Goal: Task Accomplishment & Management: Manage account settings

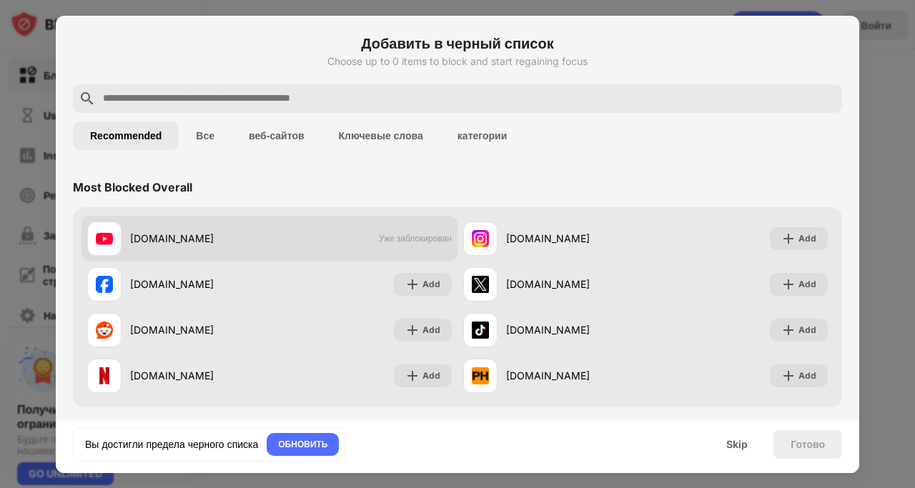
click at [388, 242] on span "Уже заблокирован" at bounding box center [415, 238] width 73 height 11
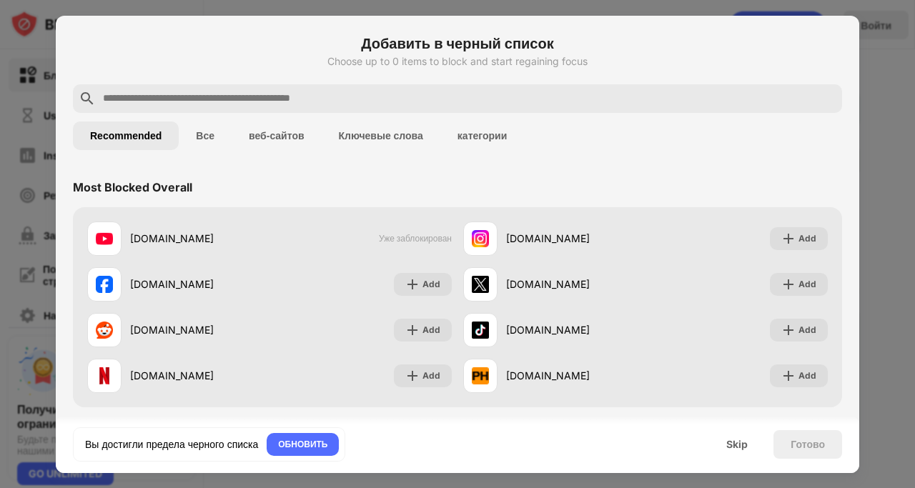
click at [209, 134] on button "Все" at bounding box center [205, 136] width 53 height 29
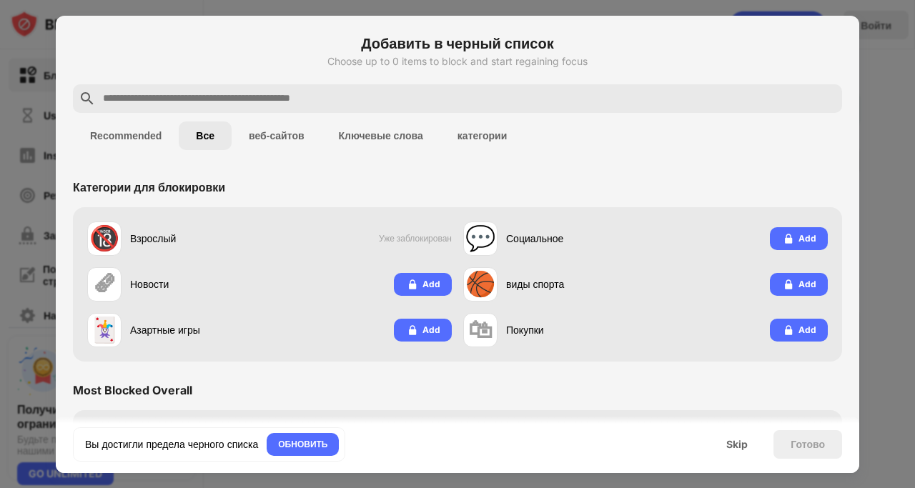
click at [284, 136] on button "веб-сайтов" at bounding box center [277, 136] width 90 height 29
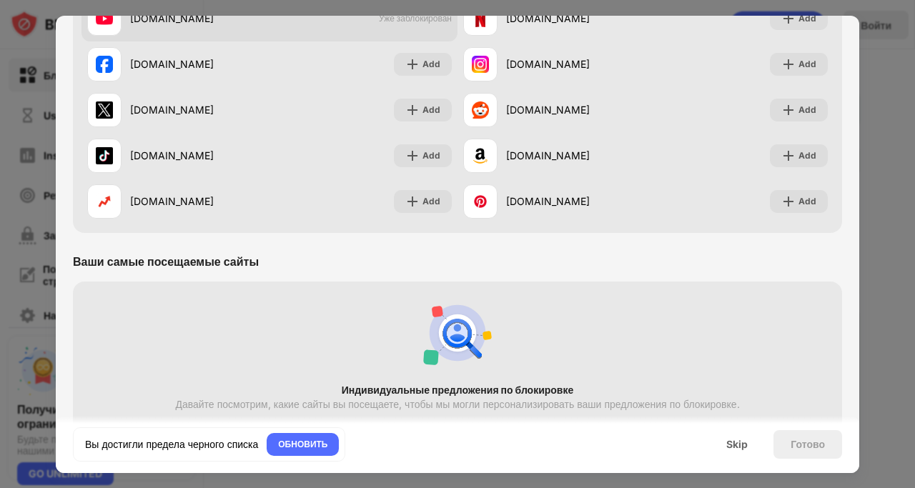
scroll to position [277, 0]
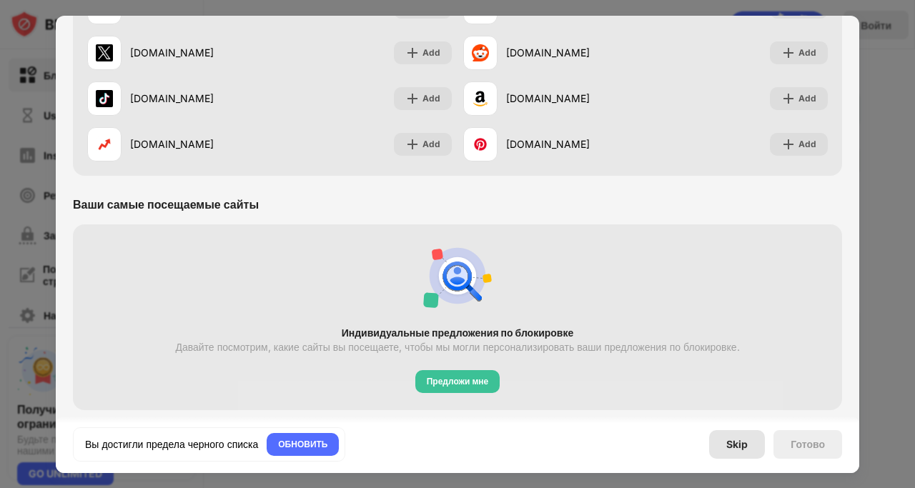
click at [734, 442] on div "Skip" at bounding box center [736, 444] width 21 height 11
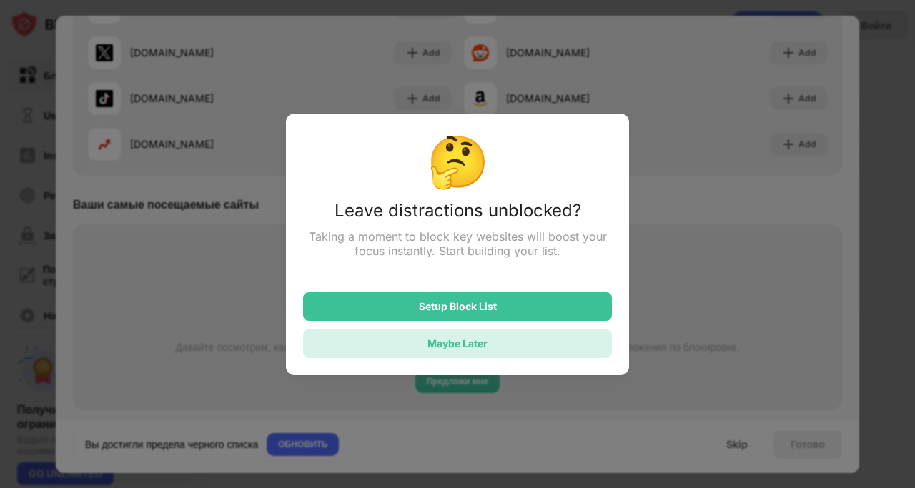
click at [431, 350] on div "Maybe Later" at bounding box center [457, 343] width 60 height 12
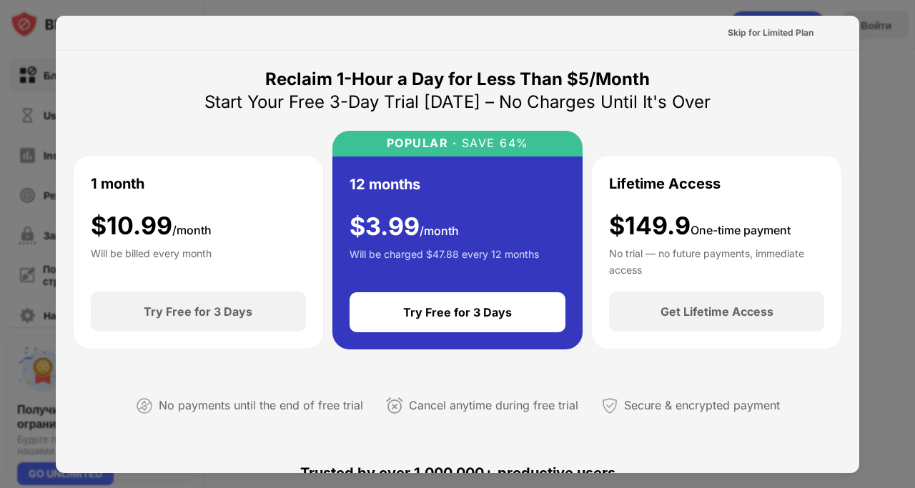
click at [32, 57] on div at bounding box center [457, 244] width 915 height 488
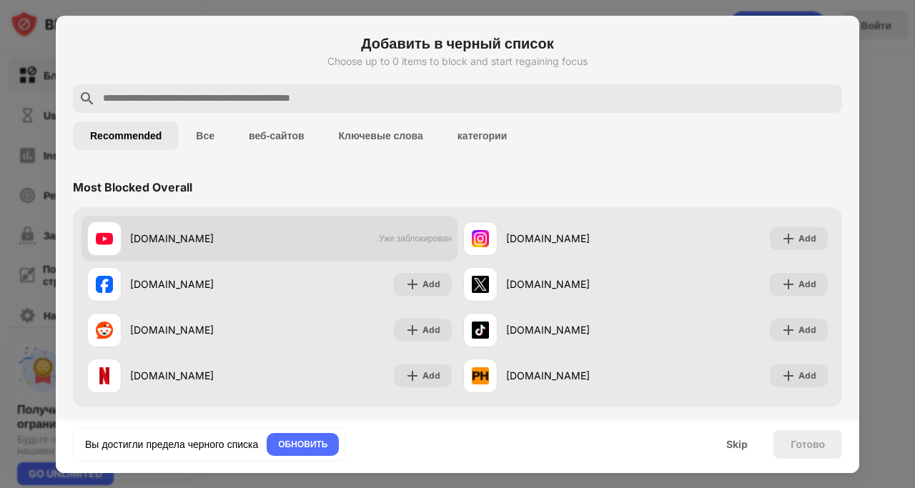
click at [110, 243] on img at bounding box center [104, 238] width 17 height 17
click at [400, 239] on span "Уже заблокирован" at bounding box center [415, 238] width 73 height 11
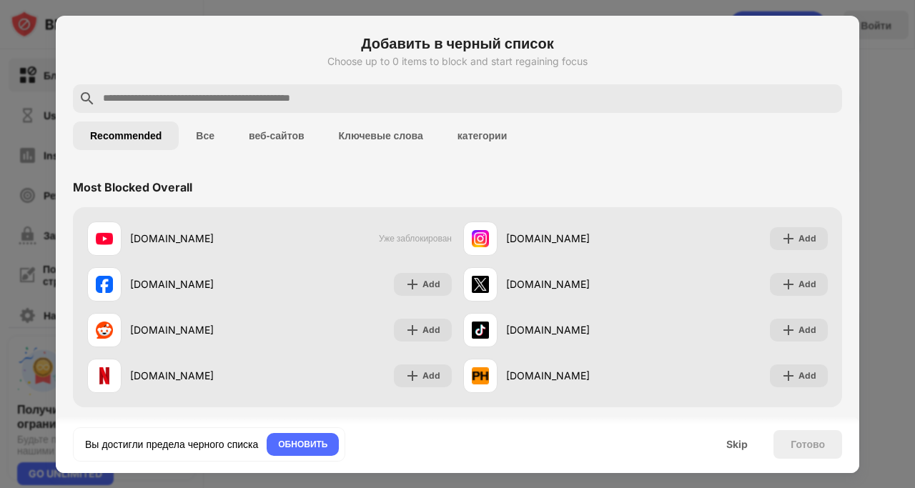
click at [478, 139] on button "категории" at bounding box center [482, 136] width 84 height 29
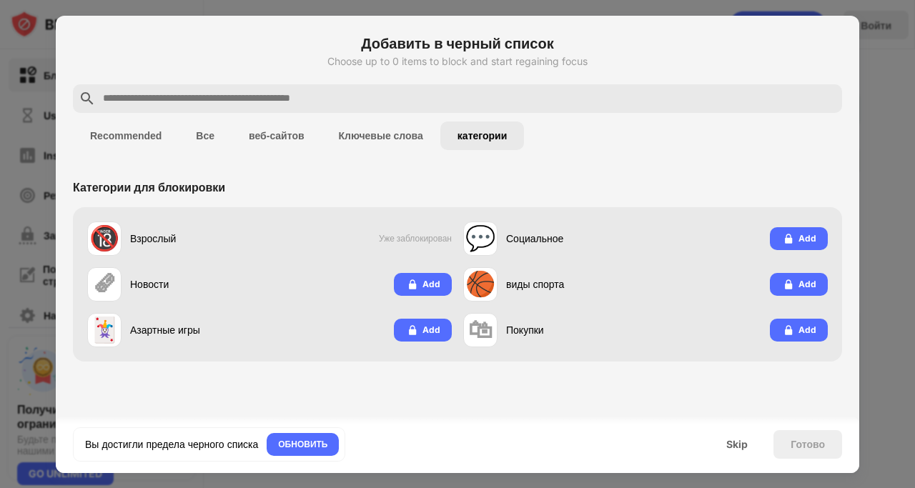
click at [384, 137] on button "Ключевые слова" at bounding box center [381, 136] width 119 height 29
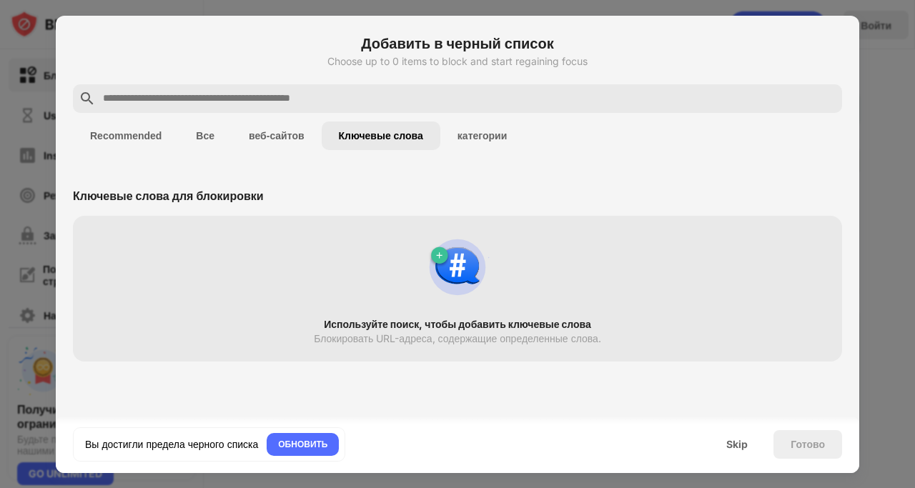
click at [289, 127] on button "веб-сайтов" at bounding box center [277, 136] width 90 height 29
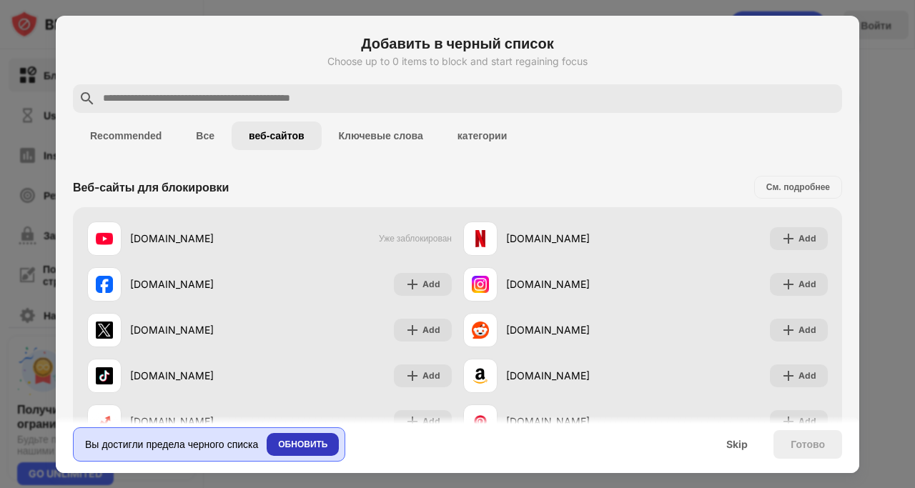
click at [322, 442] on div "ОБНОВИТЬ" at bounding box center [302, 444] width 49 height 14
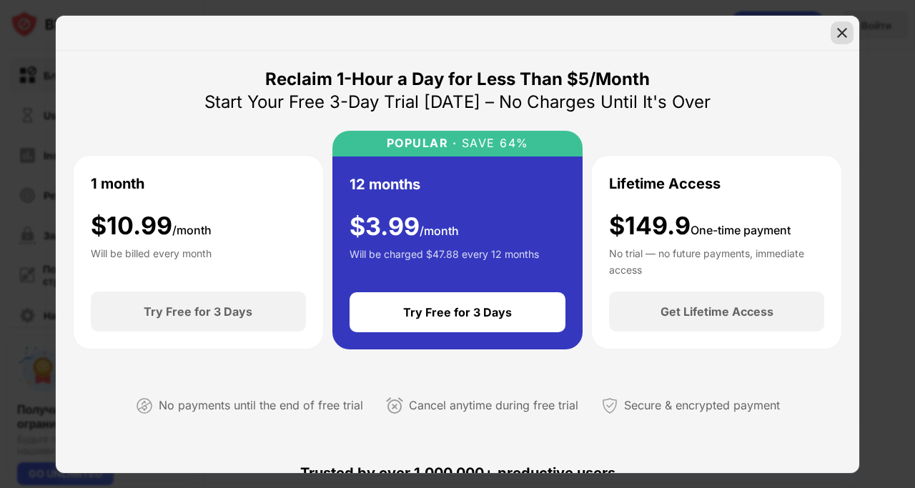
click at [843, 32] on img at bounding box center [842, 33] width 14 height 14
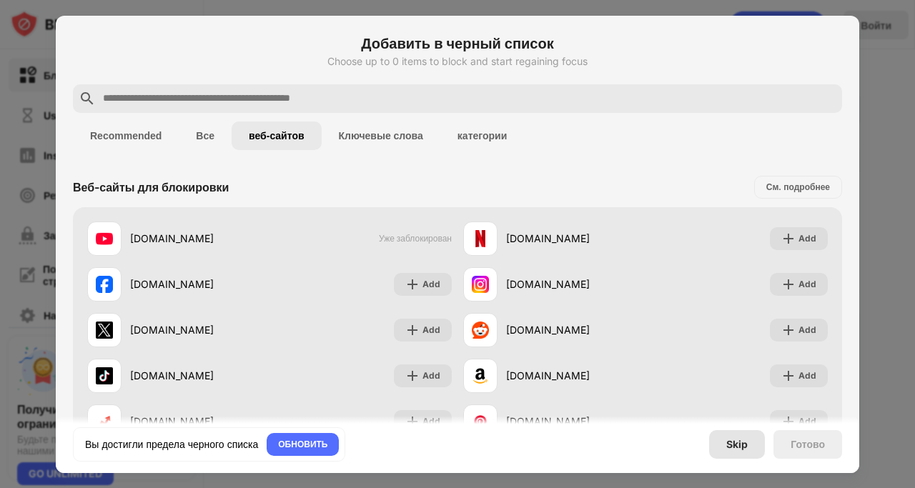
click at [733, 451] on div "Skip" at bounding box center [737, 444] width 56 height 29
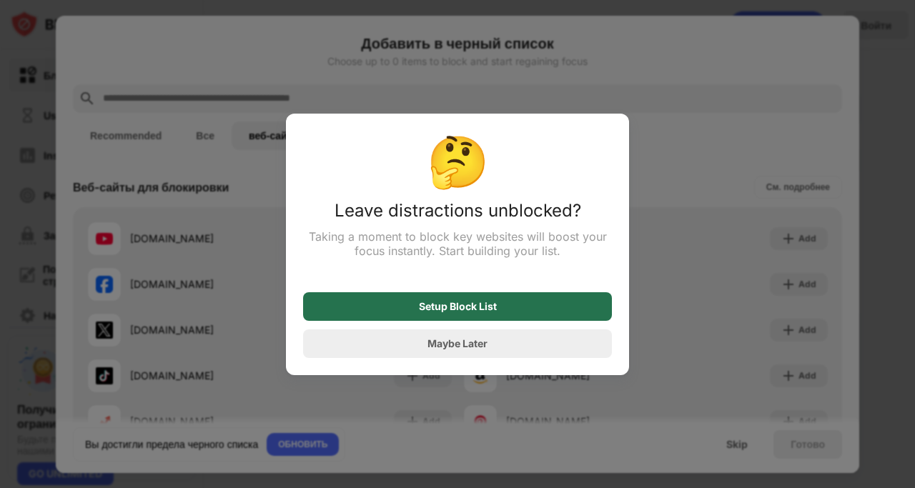
click at [532, 299] on div "Setup Block List" at bounding box center [457, 306] width 309 height 29
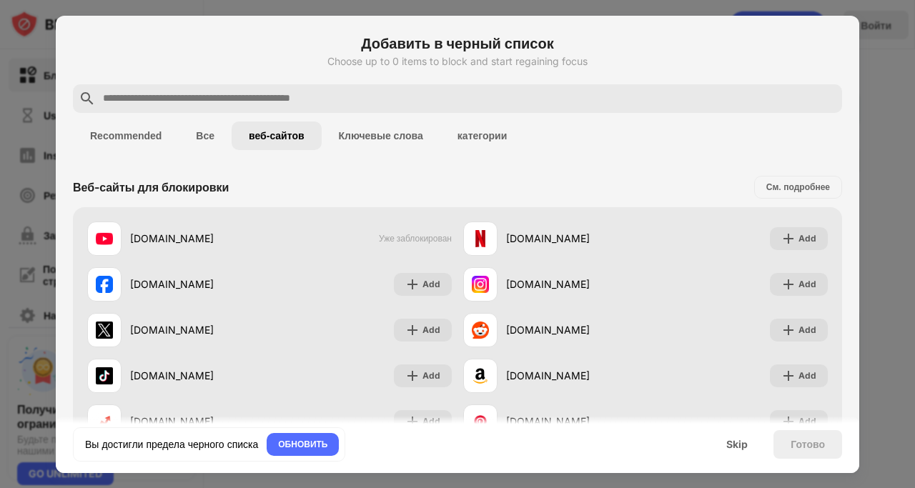
click at [219, 96] on input "text" at bounding box center [468, 98] width 735 height 17
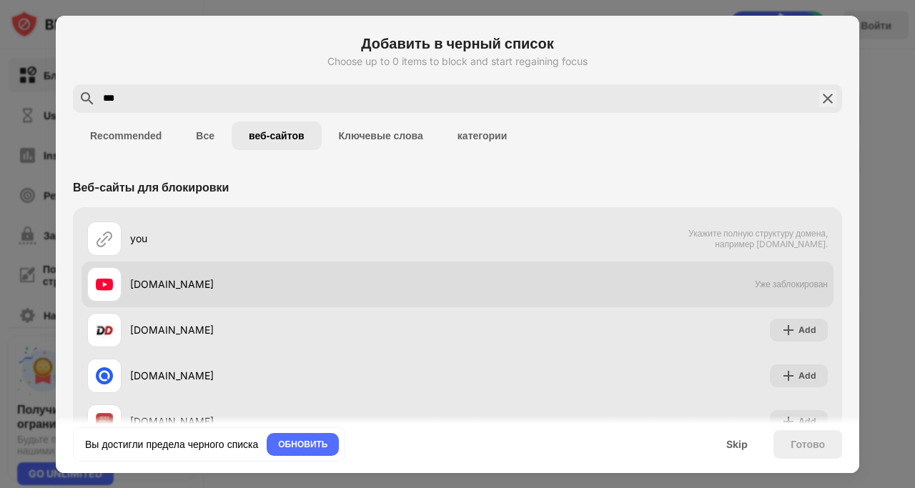
type input "***"
click at [570, 262] on div "[DOMAIN_NAME] Уже заблокирован" at bounding box center [457, 285] width 752 height 46
click at [106, 286] on img at bounding box center [104, 284] width 17 height 17
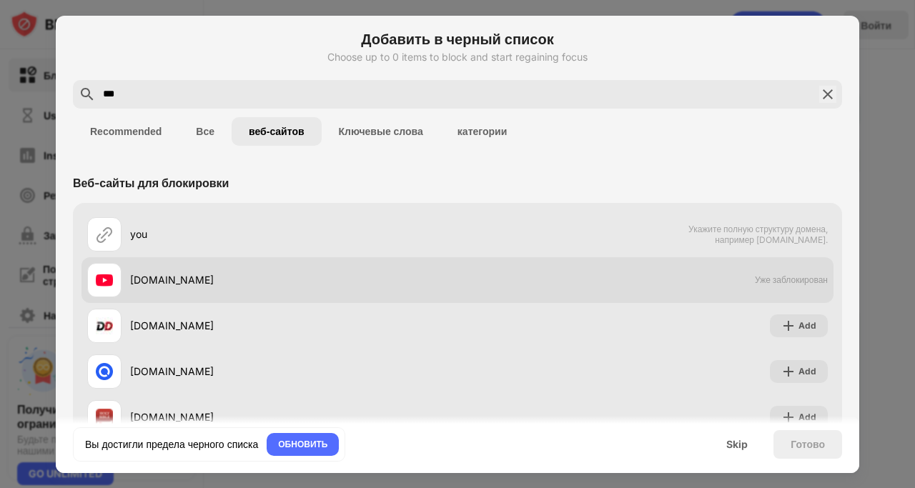
scroll to position [4, 0]
click at [106, 286] on img at bounding box center [104, 280] width 17 height 17
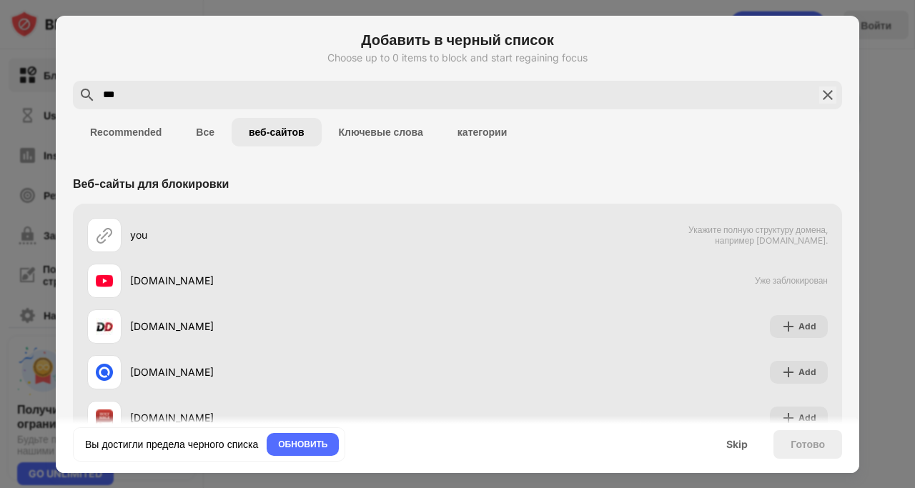
click at [21, 169] on div at bounding box center [457, 244] width 915 height 488
click at [910, 153] on div at bounding box center [457, 244] width 915 height 488
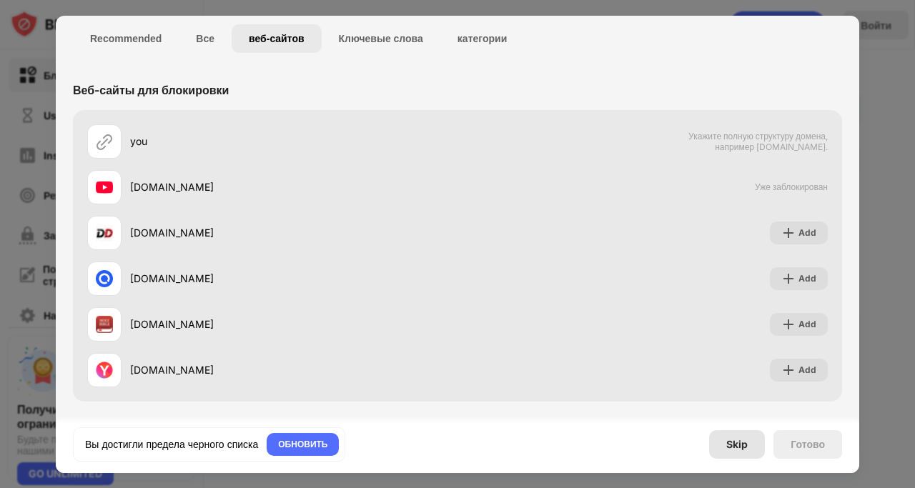
click at [738, 453] on div "Skip" at bounding box center [737, 444] width 56 height 29
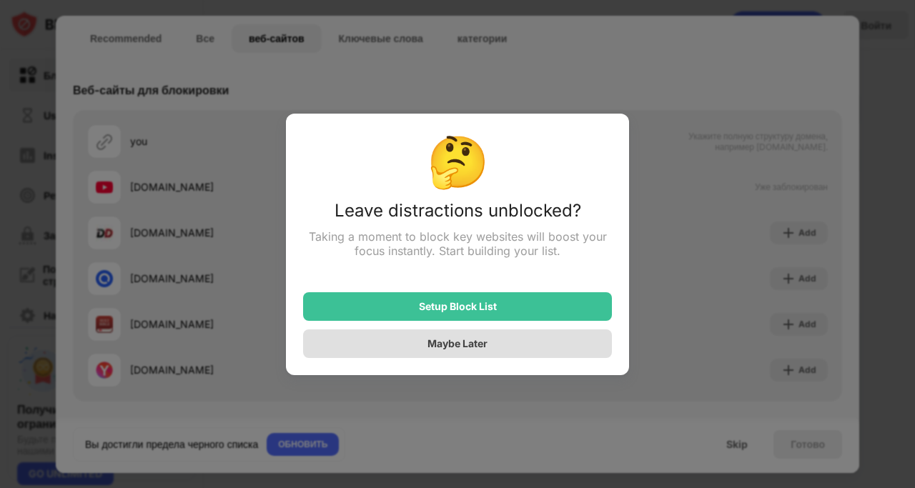
click at [456, 348] on div "Maybe Later" at bounding box center [457, 343] width 60 height 12
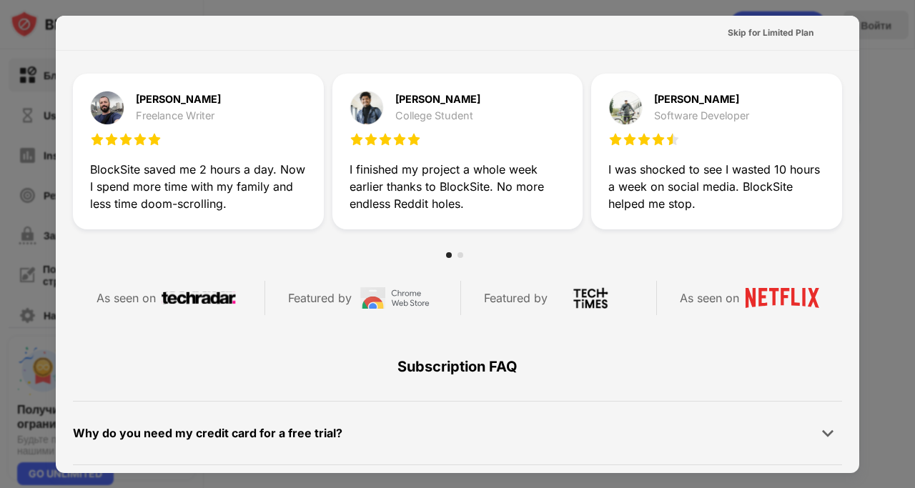
scroll to position [0, 0]
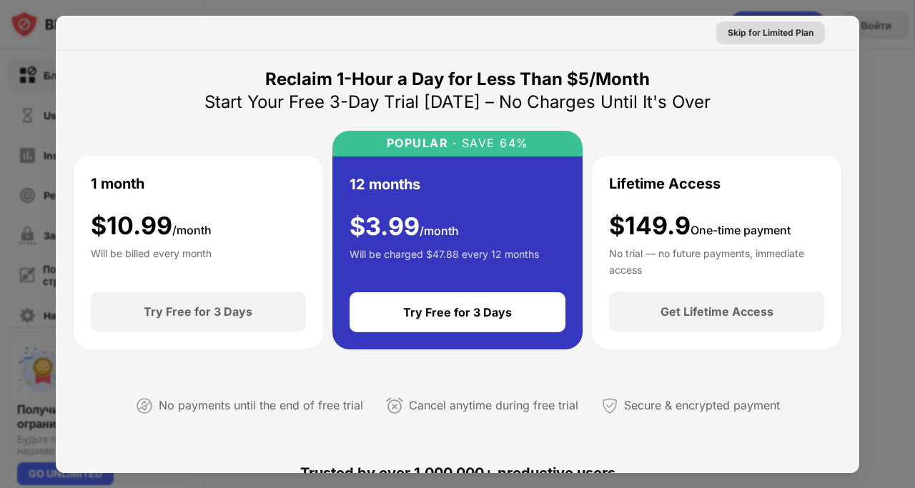
click at [787, 32] on div "Skip for Limited Plan" at bounding box center [771, 33] width 86 height 14
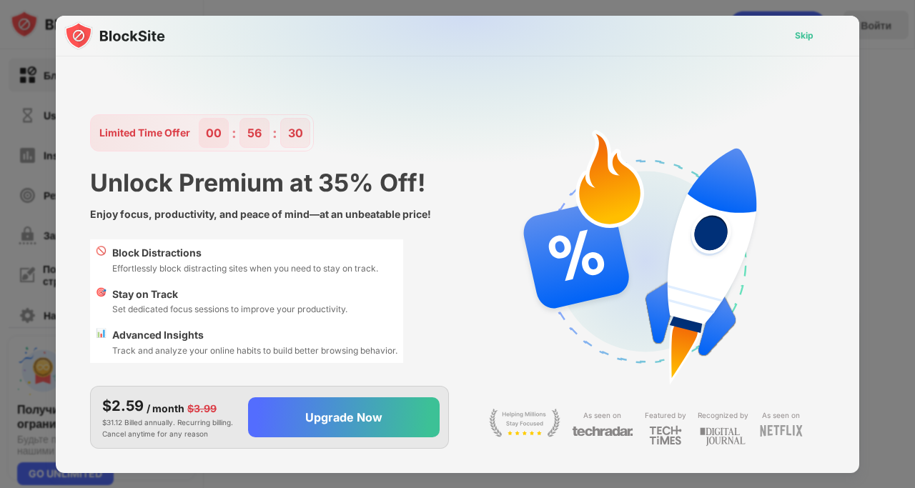
click at [811, 34] on div "Skip" at bounding box center [804, 36] width 19 height 14
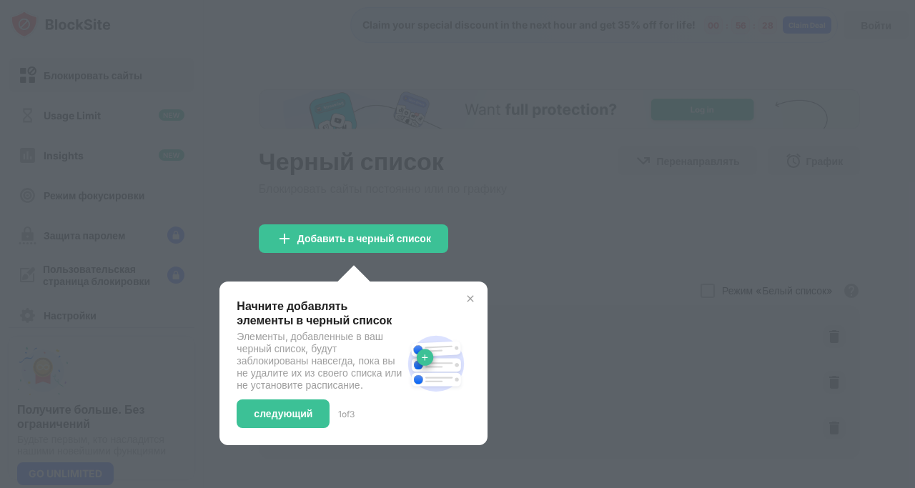
click at [457, 217] on div at bounding box center [457, 244] width 915 height 488
click at [302, 406] on div "Начните добавлять элементы в черный список Элементы, добавленные в ваш черный с…" at bounding box center [319, 363] width 165 height 129
click at [289, 428] on div "следующий" at bounding box center [283, 414] width 93 height 29
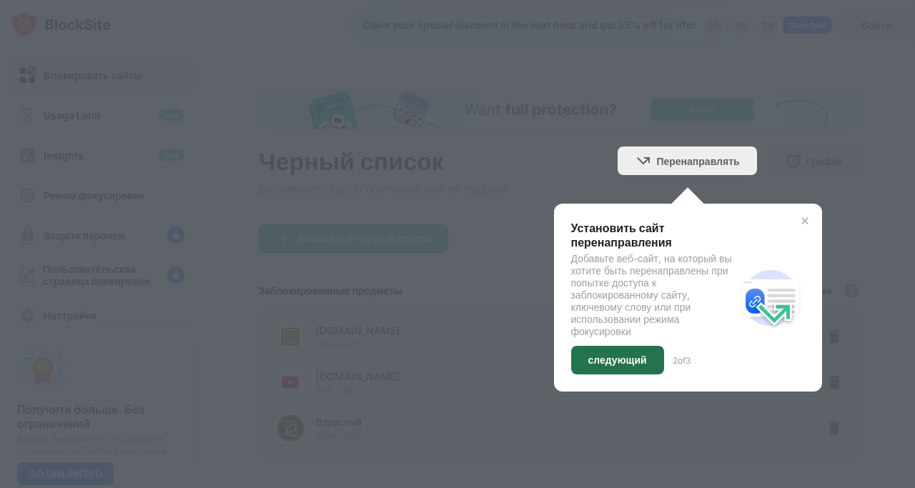
click at [599, 355] on div "следующий" at bounding box center [617, 360] width 59 height 11
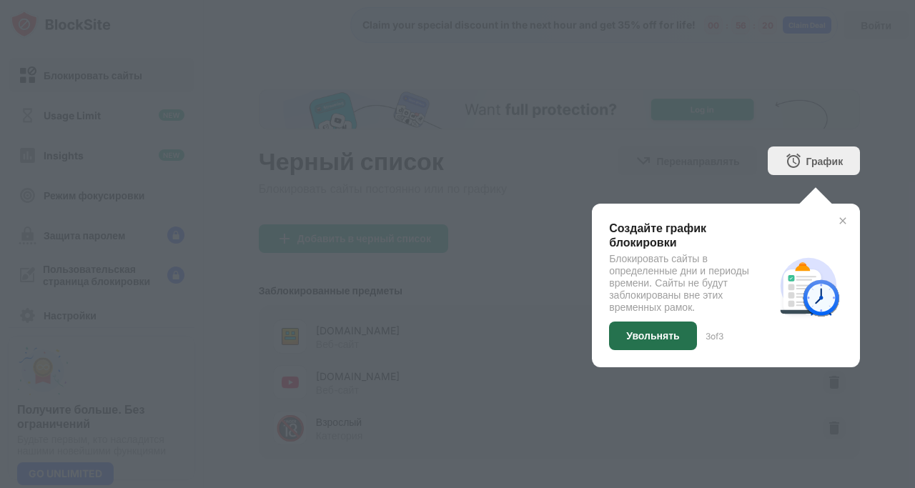
click at [652, 332] on div "Увольнять" at bounding box center [652, 335] width 53 height 11
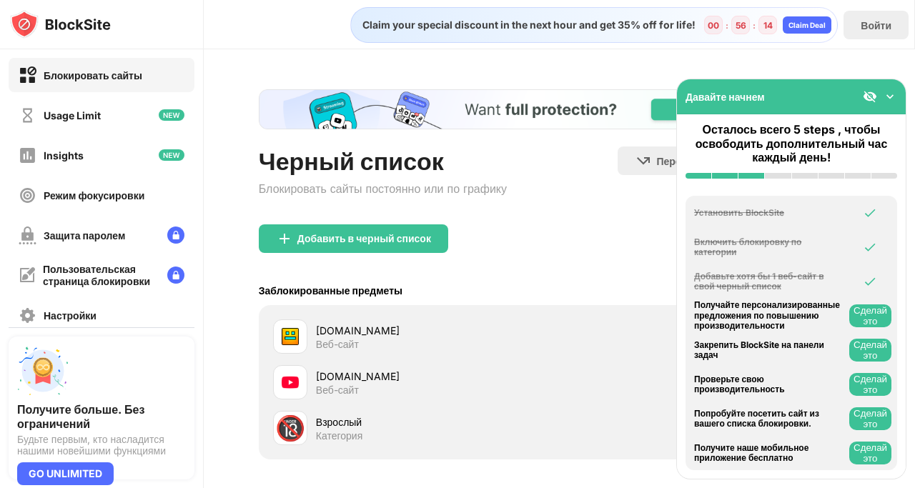
click at [390, 377] on div "[DOMAIN_NAME]" at bounding box center [438, 376] width 244 height 15
click at [336, 377] on div "[DOMAIN_NAME]" at bounding box center [438, 376] width 244 height 15
click at [65, 117] on div "Usage Limit" at bounding box center [72, 115] width 57 height 12
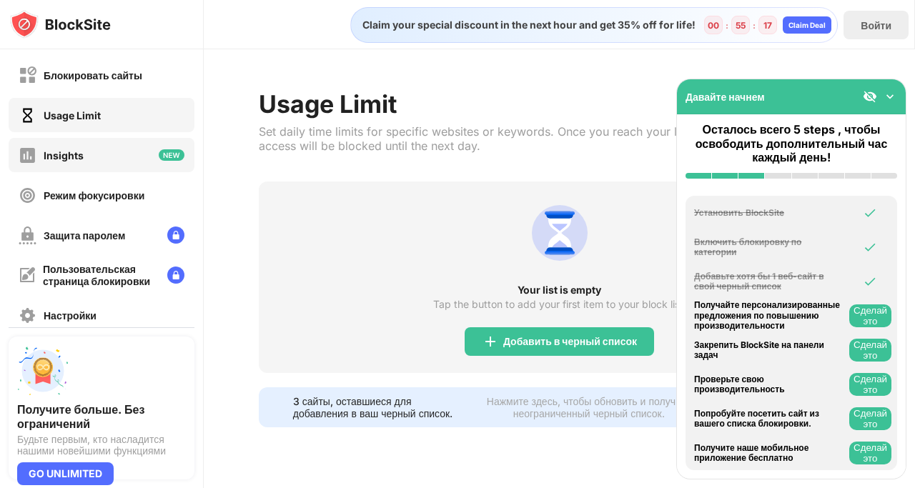
click at [64, 150] on div "Insights" at bounding box center [64, 155] width 40 height 12
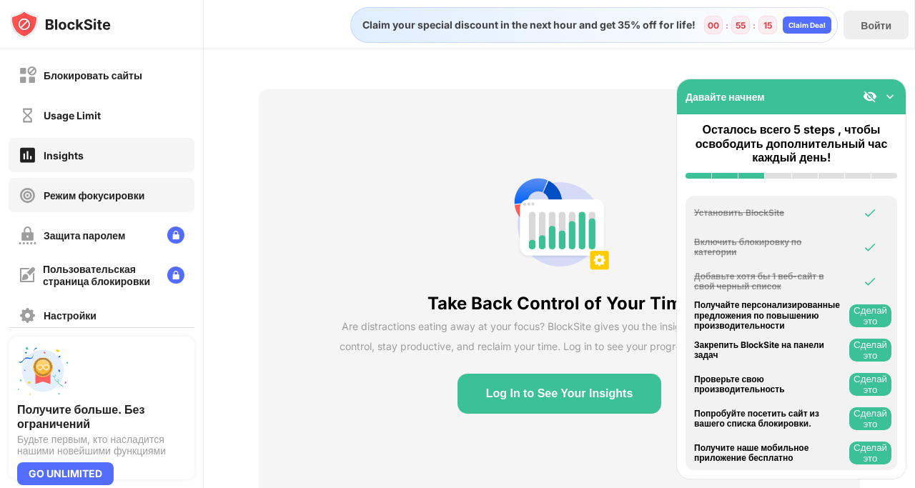
click at [75, 197] on div "Режим фокусировки" at bounding box center [94, 195] width 101 height 12
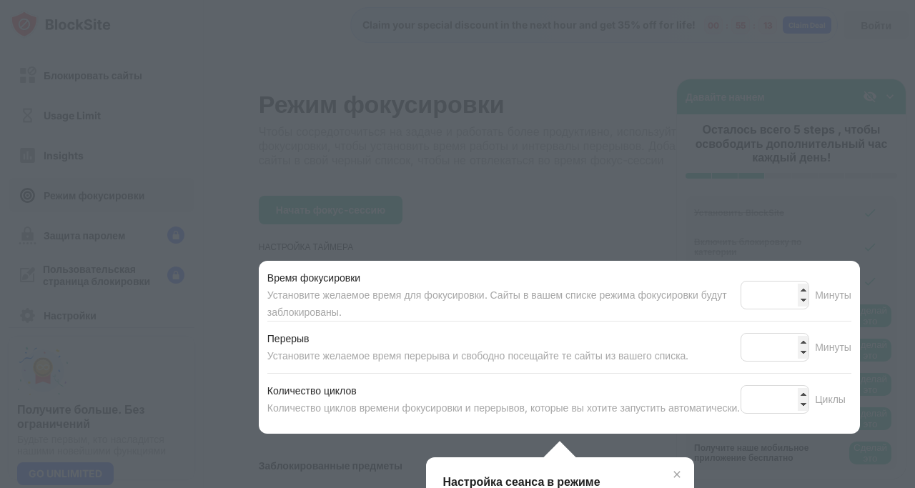
click at [83, 242] on div at bounding box center [457, 244] width 915 height 488
click at [470, 232] on div at bounding box center [457, 244] width 915 height 488
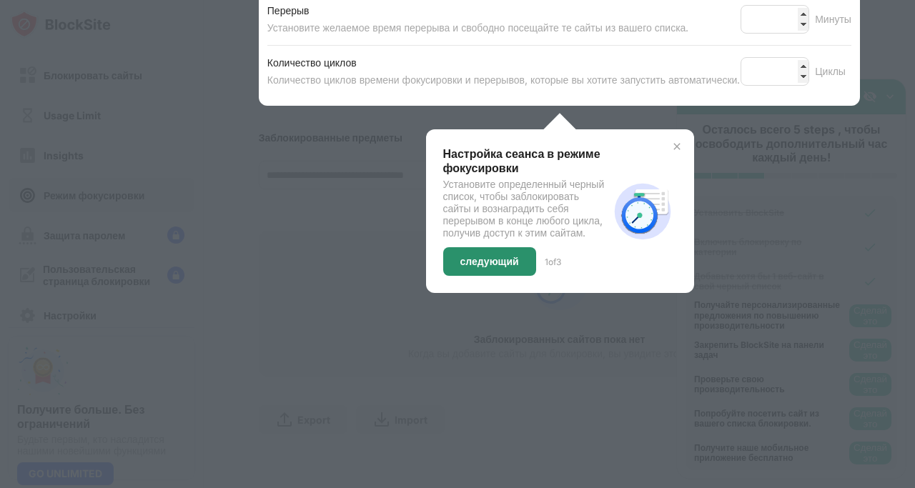
click at [497, 264] on div "следующий" at bounding box center [489, 261] width 93 height 29
click at [497, 264] on div at bounding box center [457, 244] width 915 height 488
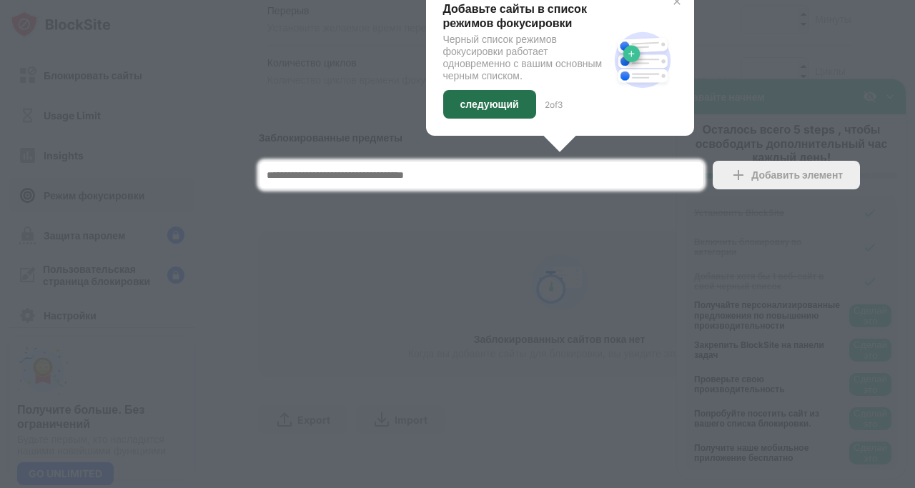
click at [487, 113] on div "следующий" at bounding box center [489, 104] width 93 height 29
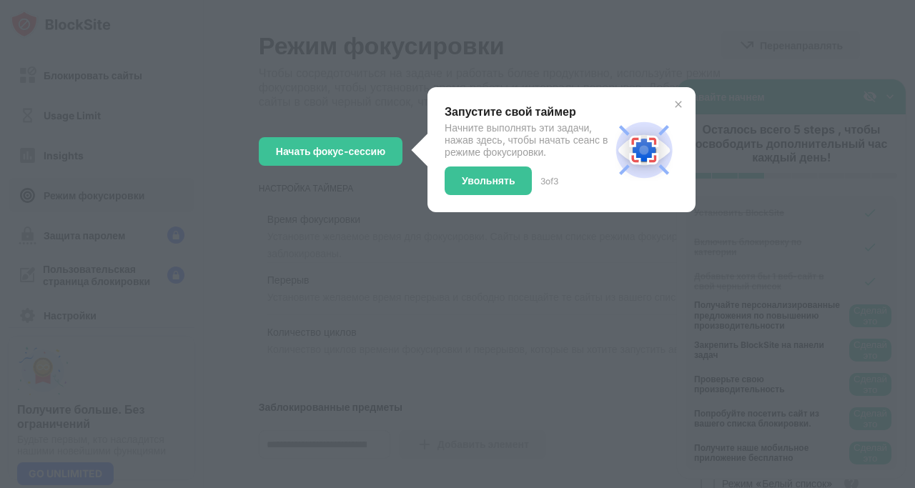
scroll to position [15, 0]
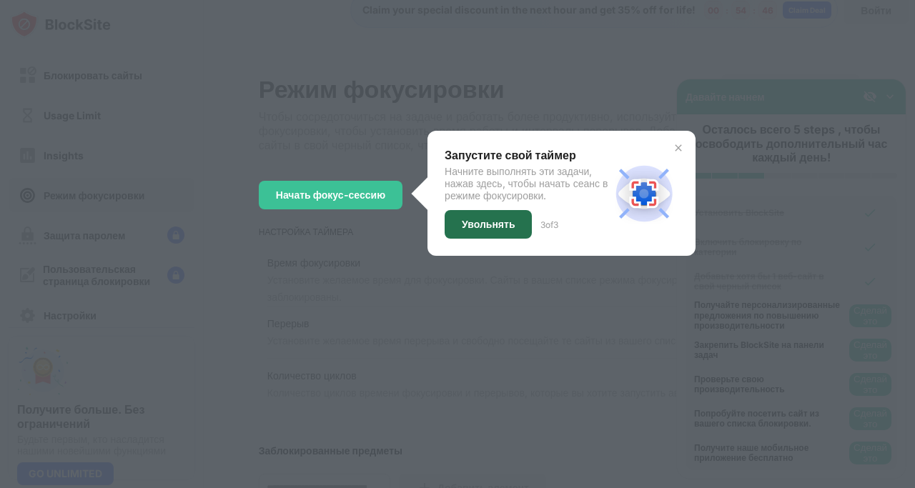
click at [483, 239] on div "Увольнять" at bounding box center [488, 224] width 87 height 29
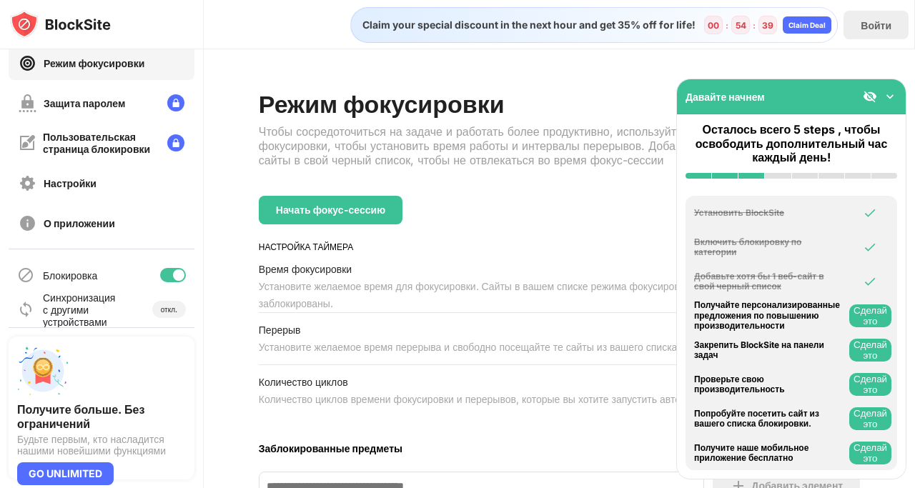
scroll to position [0, 0]
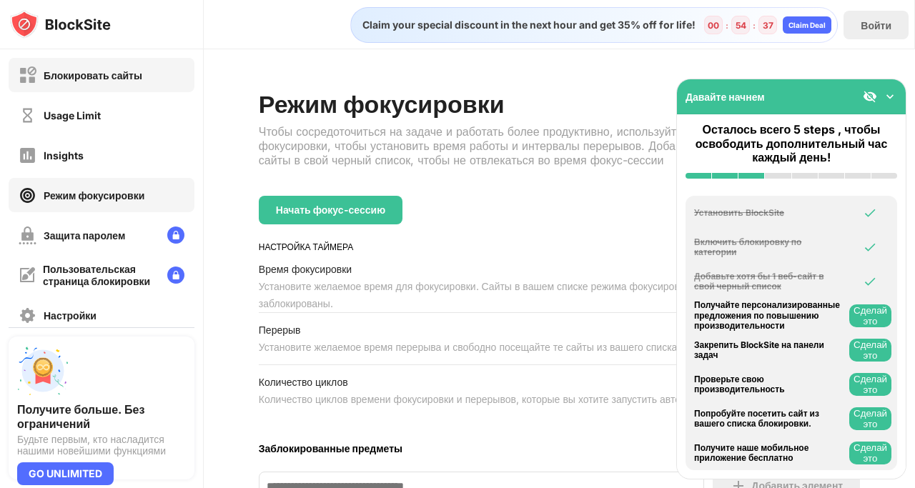
click at [135, 71] on div "Блокировать сайты" at bounding box center [93, 75] width 99 height 12
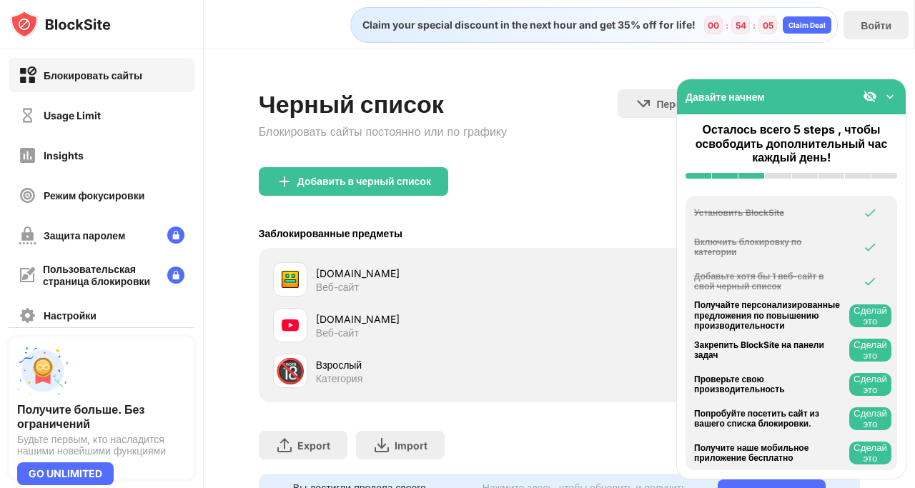
click at [888, 99] on img at bounding box center [890, 96] width 14 height 14
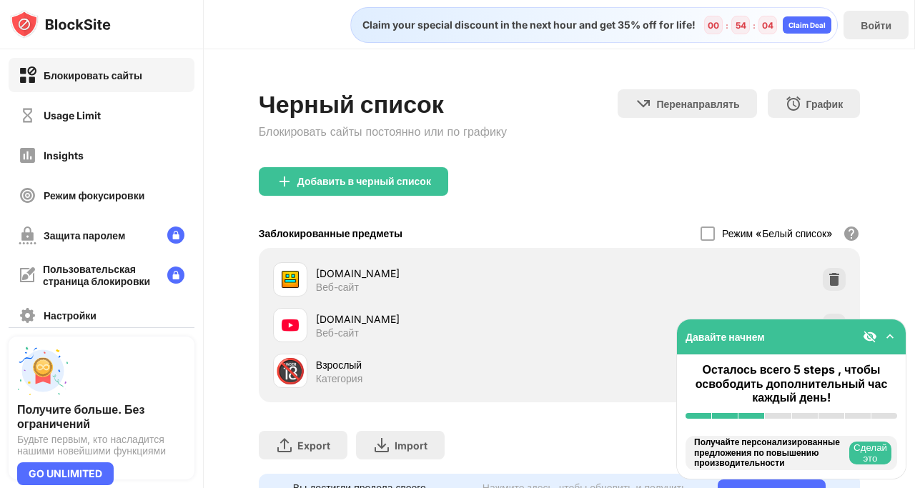
scroll to position [66, 0]
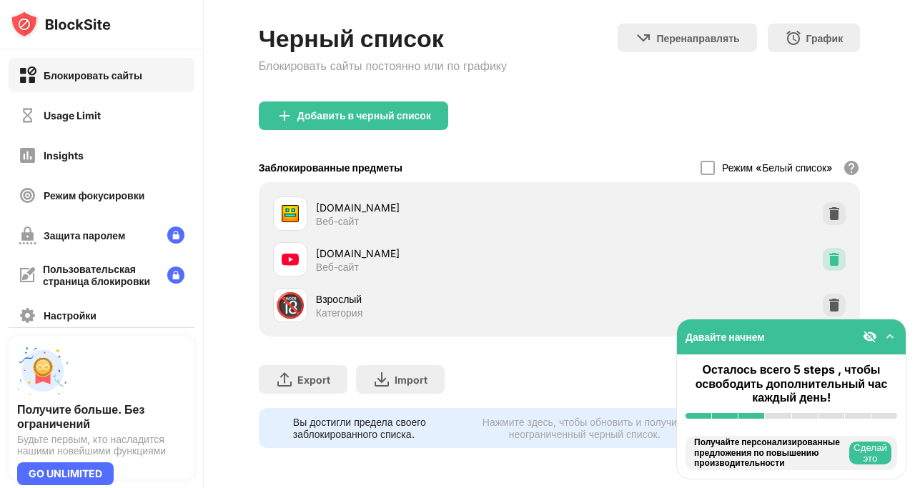
click at [833, 259] on img at bounding box center [834, 259] width 14 height 14
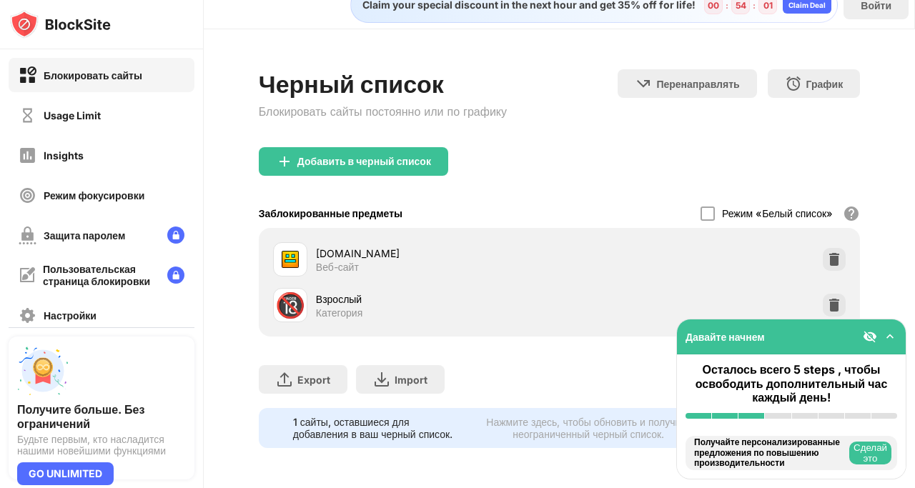
scroll to position [0, 0]
